Goal: Find specific page/section: Find specific page/section

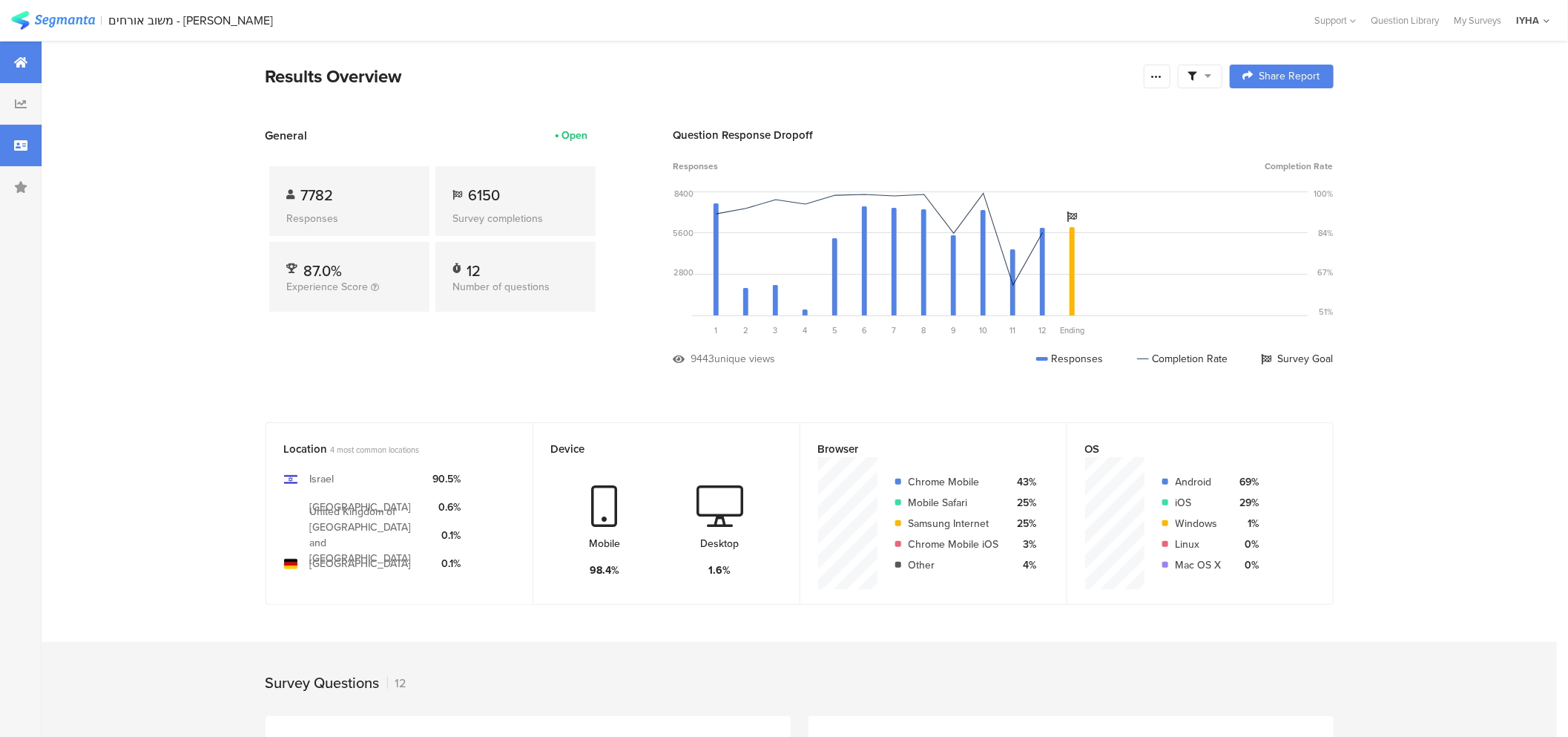
click at [16, 146] on icon at bounding box center [21, 146] width 13 height 12
